Goal: Transaction & Acquisition: Purchase product/service

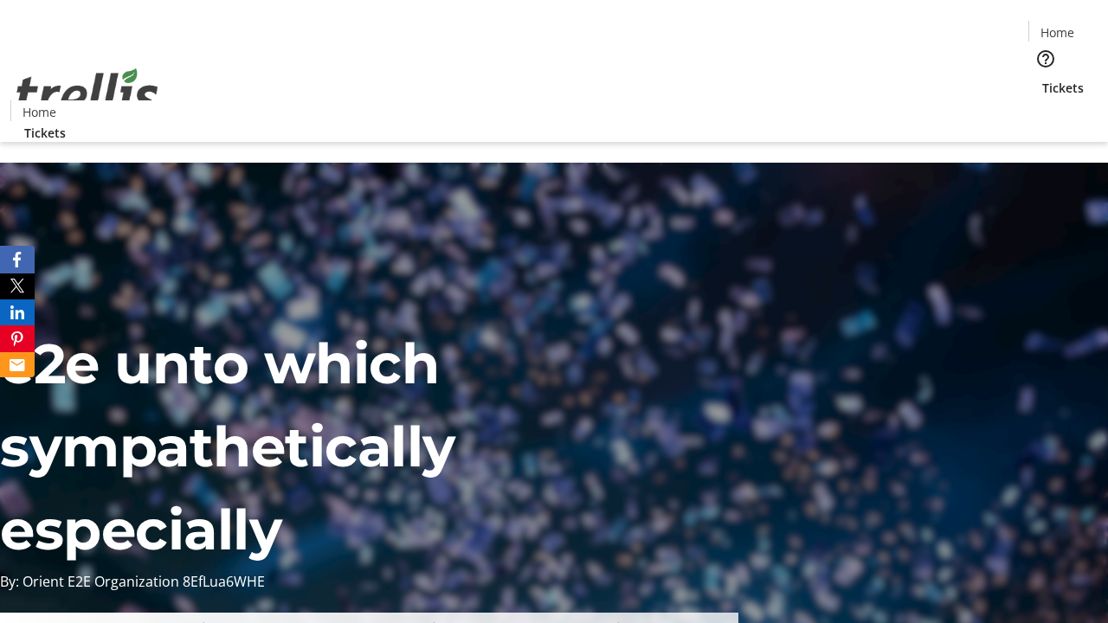
click at [1042, 79] on span "Tickets" at bounding box center [1063, 88] width 42 height 18
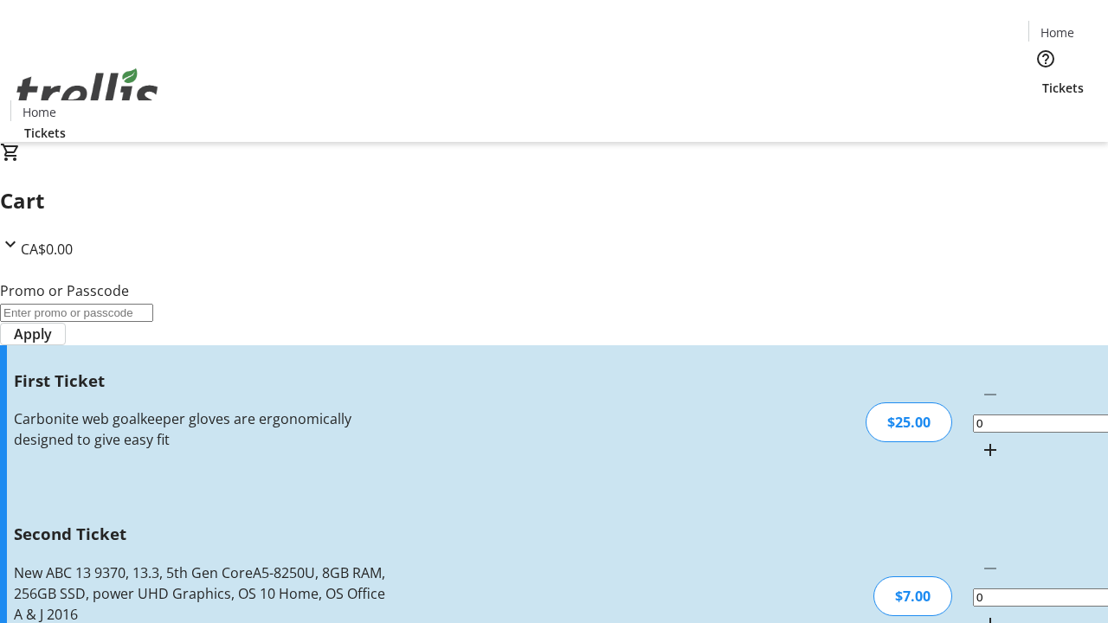
click at [980, 440] on mat-icon "Increment by one" at bounding box center [990, 450] width 21 height 21
type input "1"
click at [980, 614] on mat-icon "Increment by one" at bounding box center [990, 624] width 21 height 21
type input "2"
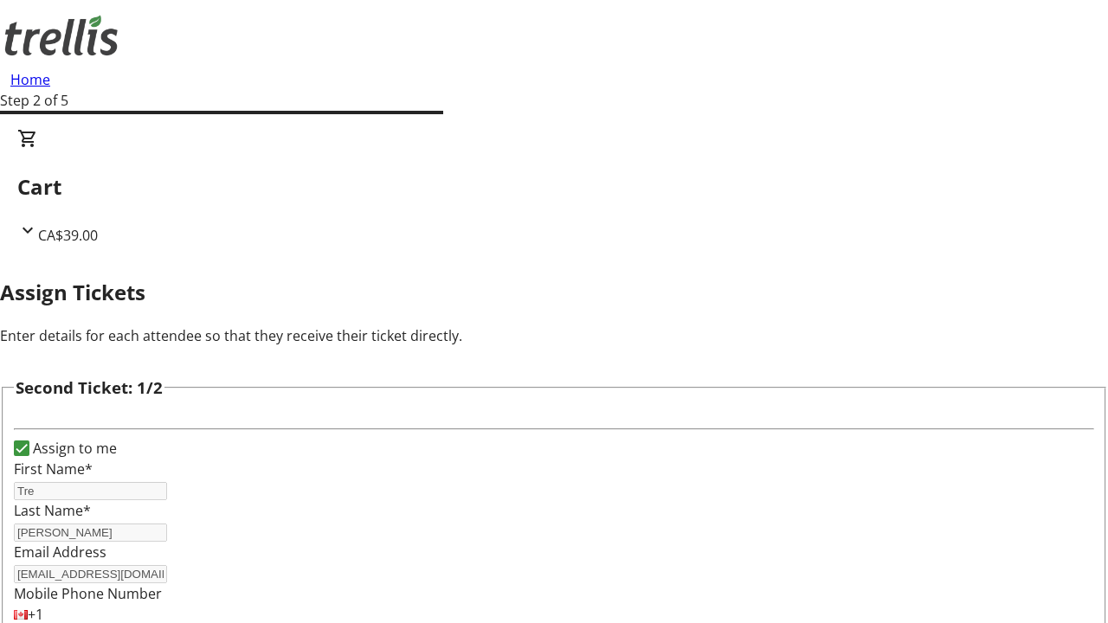
type input "Tre"
type input "[PERSON_NAME]"
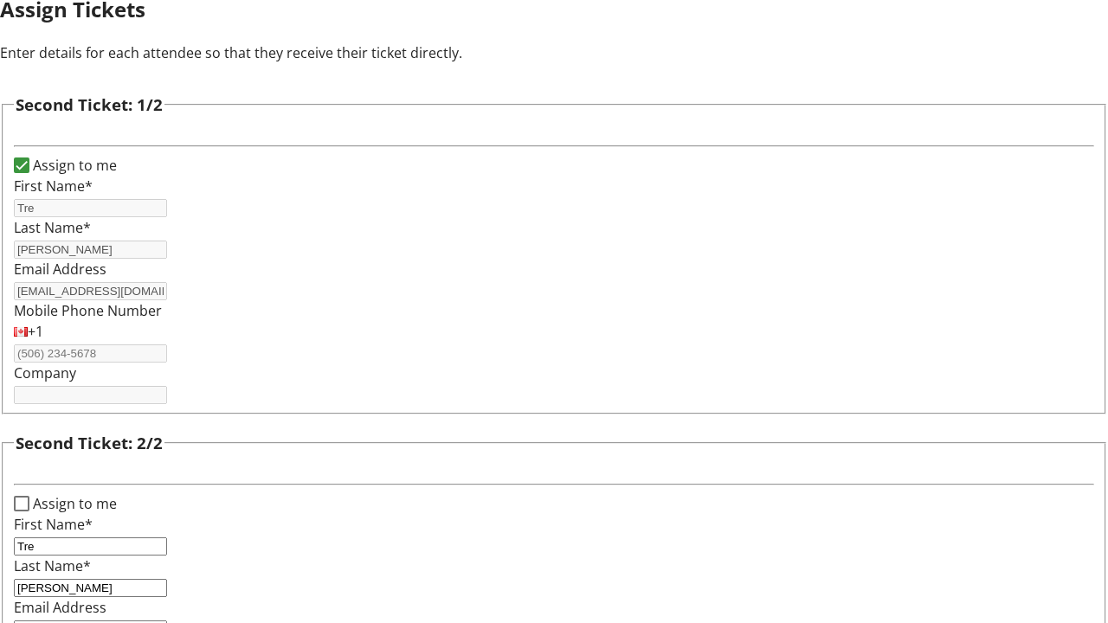
type input "[EMAIL_ADDRESS][DOMAIN_NAME]"
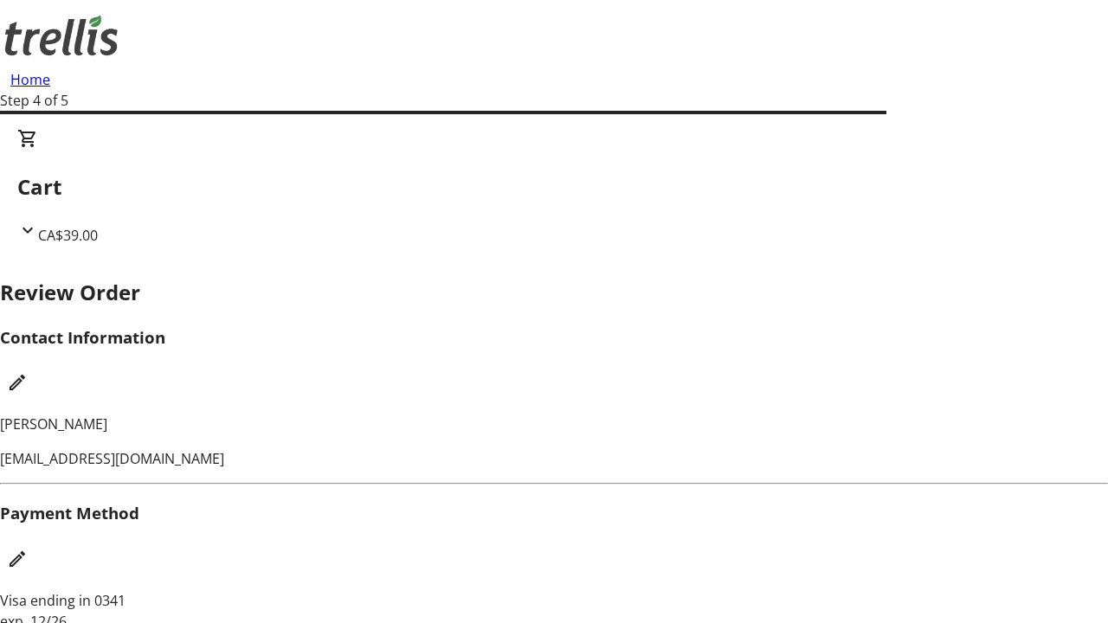
click at [28, 372] on mat-icon "Edit Contact Information" at bounding box center [17, 382] width 21 height 21
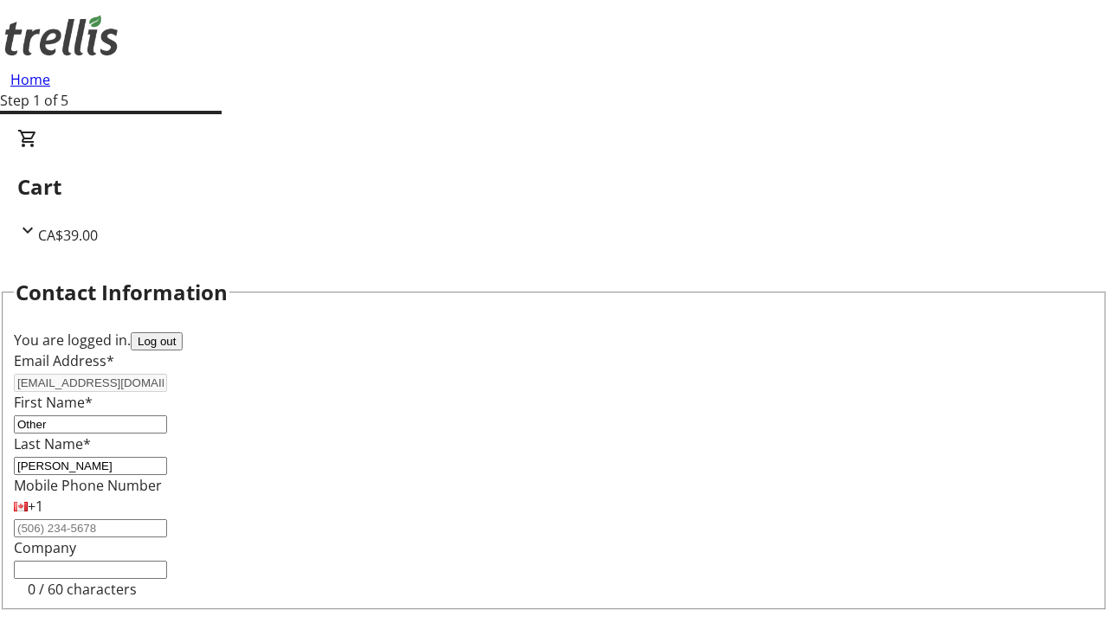
type input "Other"
type input "Name"
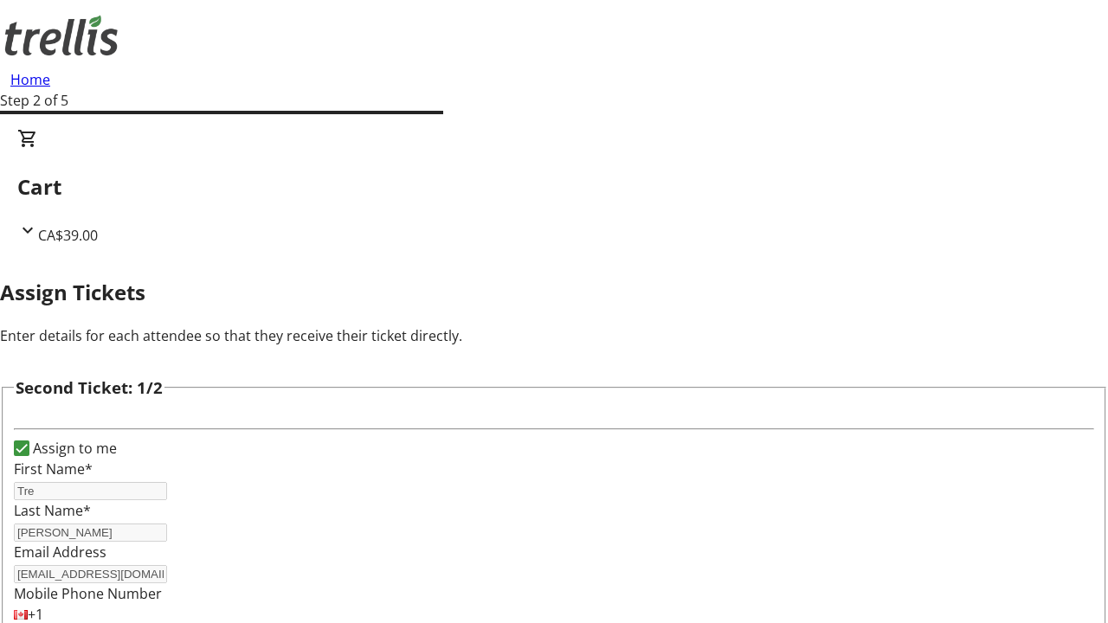
scroll to position [203, 0]
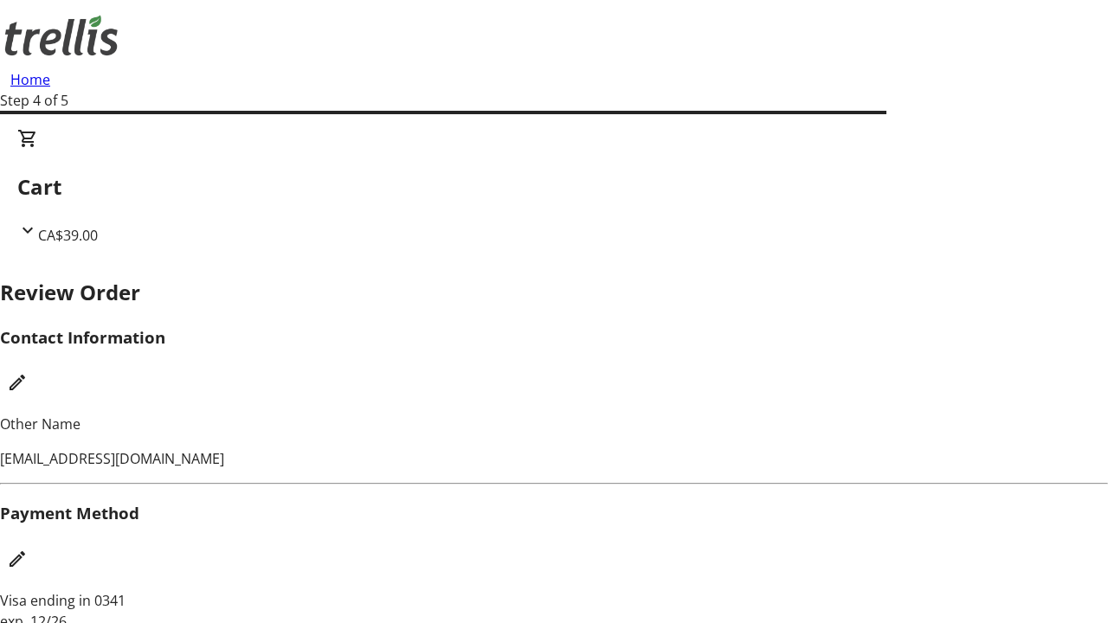
click at [28, 549] on mat-icon "Edit Payment Method" at bounding box center [17, 559] width 21 height 21
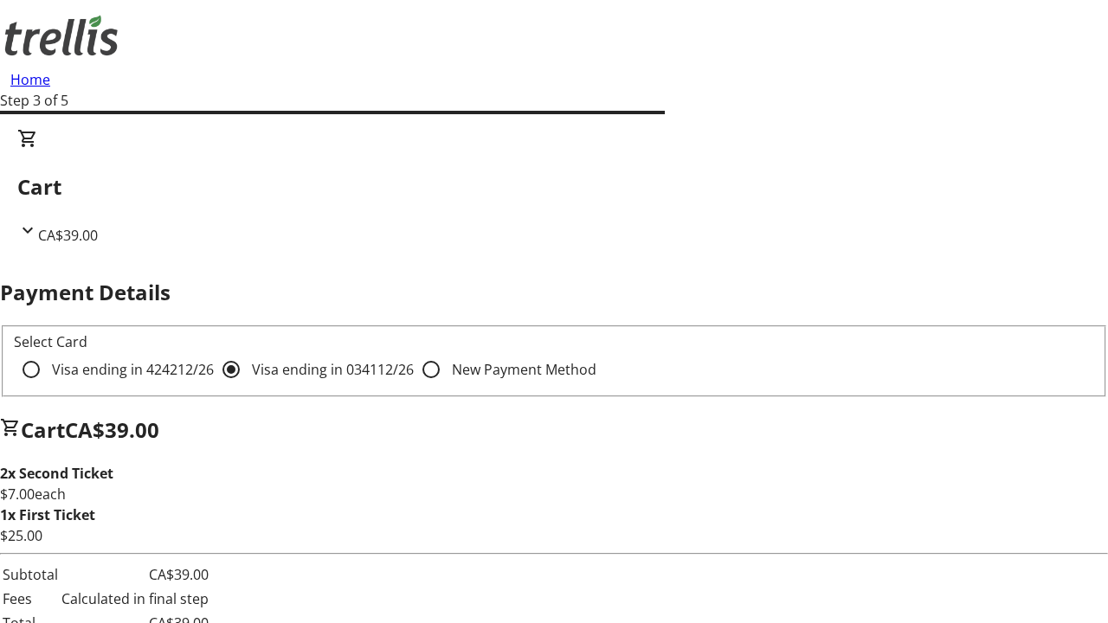
click at [48, 352] on input "Visa ending in 4242 12/26" at bounding box center [31, 369] width 35 height 35
radio input "true"
